Goal: Task Accomplishment & Management: Use online tool/utility

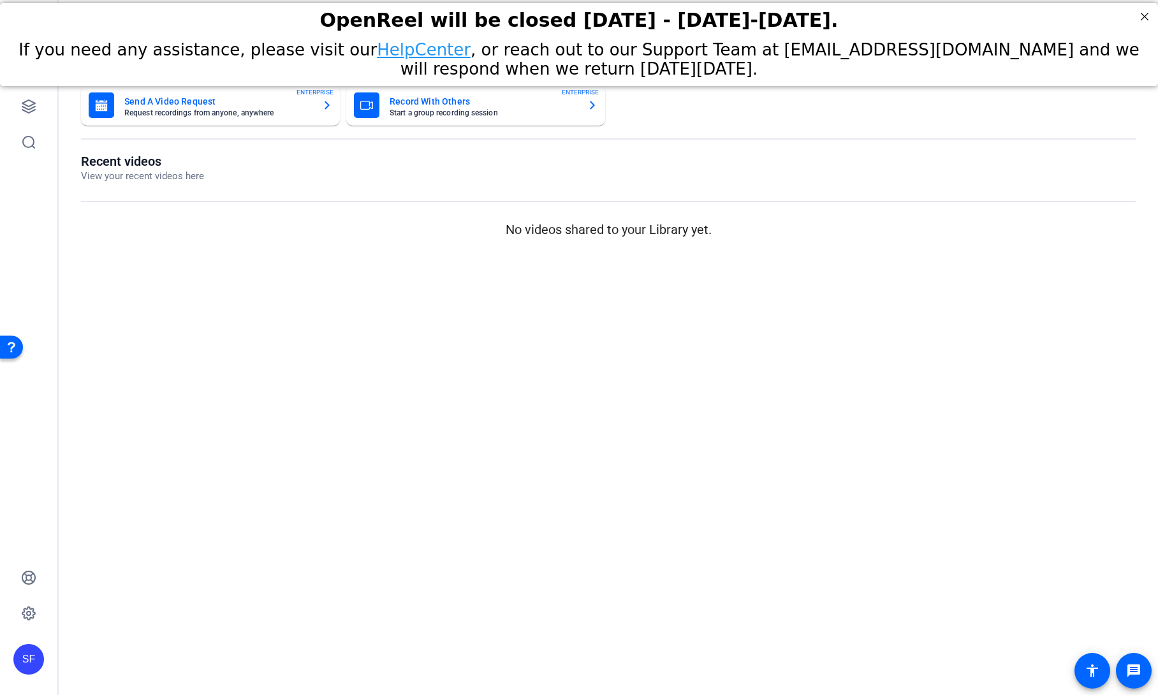
click at [135, 271] on mat-sidenav-content "Dashboard Send A Video Request Request recordings from anyone, anywhere ENTERPR…" at bounding box center [608, 347] width 1099 height 695
click at [32, 113] on icon at bounding box center [28, 106] width 15 height 15
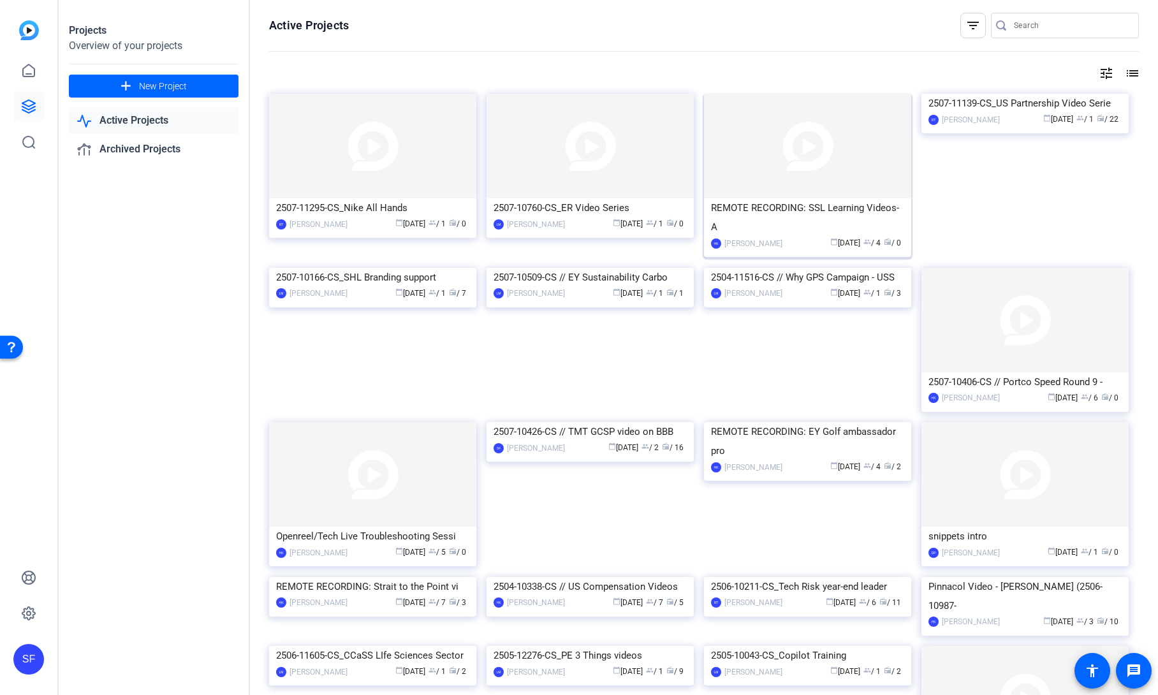
click at [786, 210] on div "REMOTE RECORDING: SSL Learning Videos- A" at bounding box center [807, 217] width 193 height 38
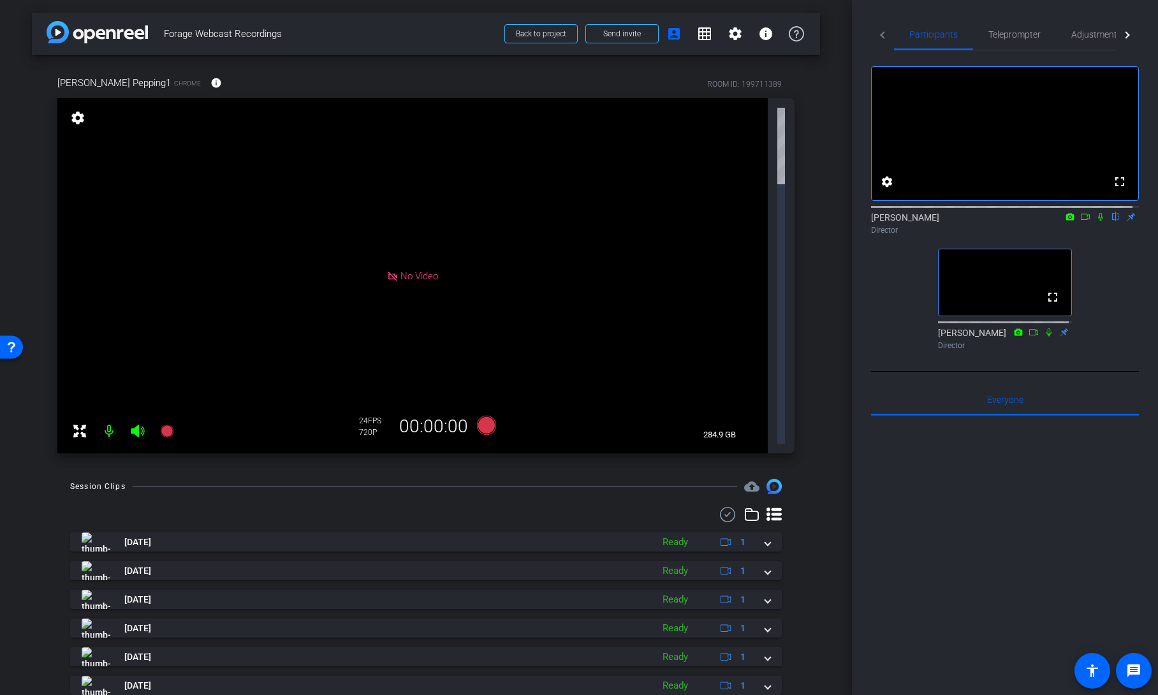
click at [1081, 220] on icon at bounding box center [1085, 217] width 9 height 6
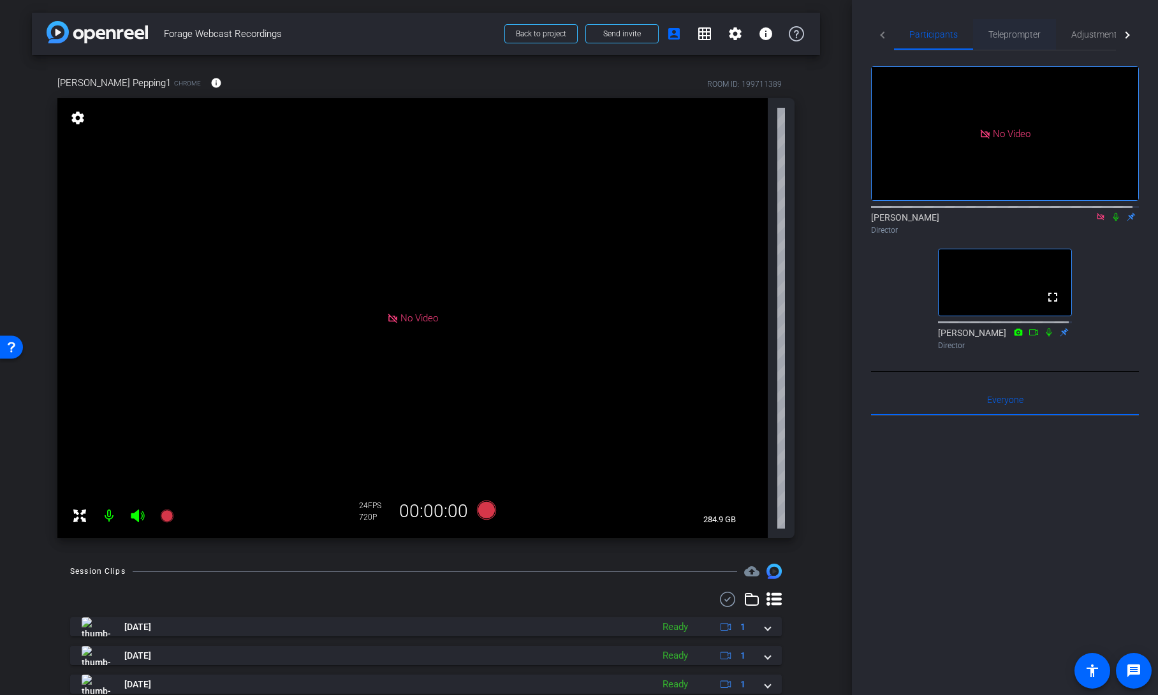
click at [1006, 38] on span "Teleprompter" at bounding box center [1015, 34] width 52 height 9
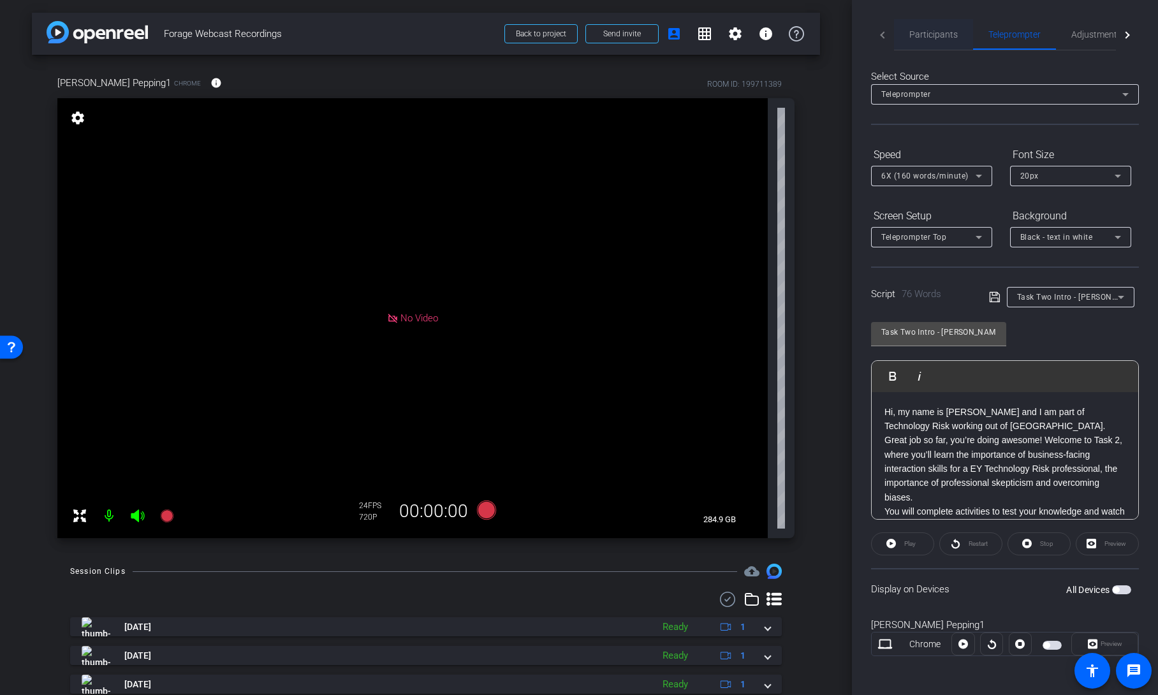
click at [934, 39] on span "Participants" at bounding box center [933, 34] width 48 height 9
